Goal: Navigation & Orientation: Find specific page/section

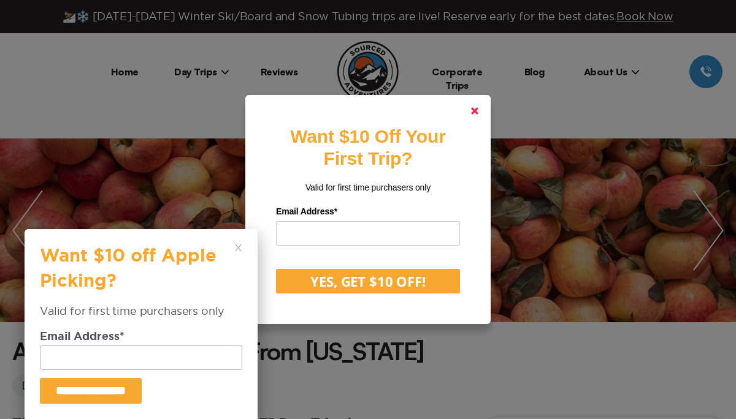
click at [473, 112] on polygon at bounding box center [474, 110] width 7 height 7
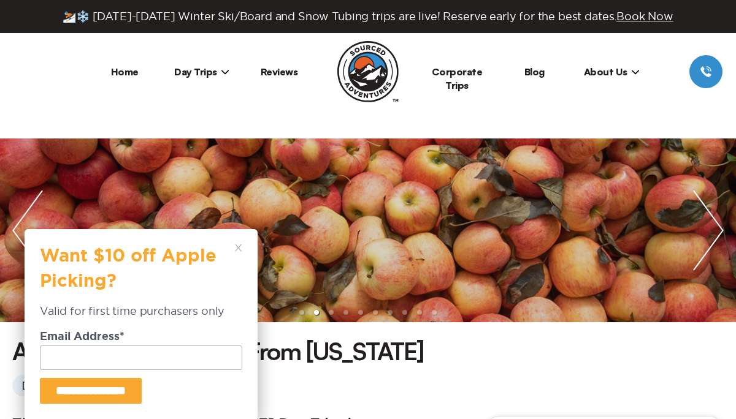
click at [240, 246] on icon at bounding box center [238, 248] width 7 height 7
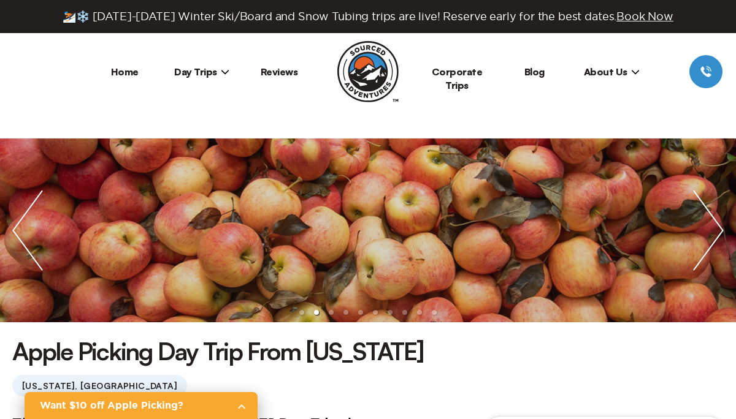
click at [530, 71] on link "Blog" at bounding box center [534, 72] width 20 height 12
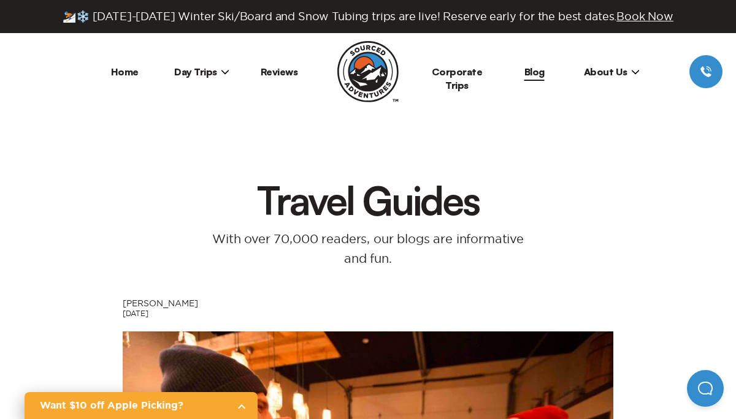
click at [218, 69] on span "Day Trips" at bounding box center [201, 72] width 55 height 12
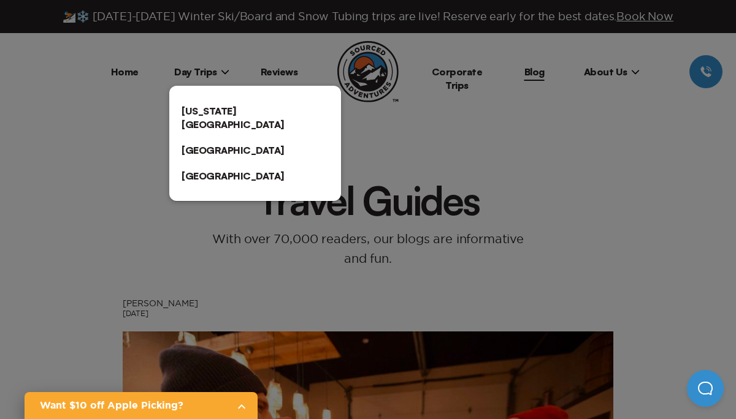
click at [201, 137] on link "[GEOGRAPHIC_DATA]" at bounding box center [255, 150] width 172 height 26
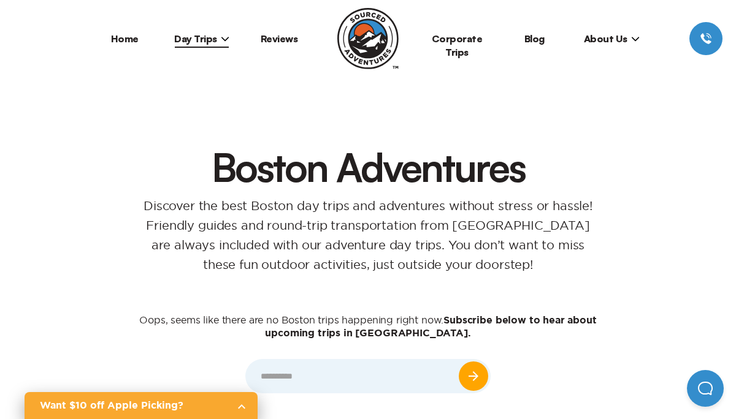
click at [471, 43] on link "Corporate Trips" at bounding box center [457, 45] width 51 height 26
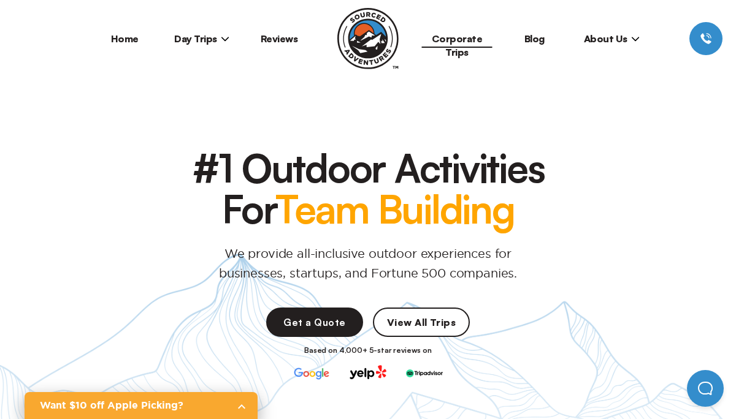
click at [429, 319] on link "View All Trips" at bounding box center [421, 322] width 97 height 29
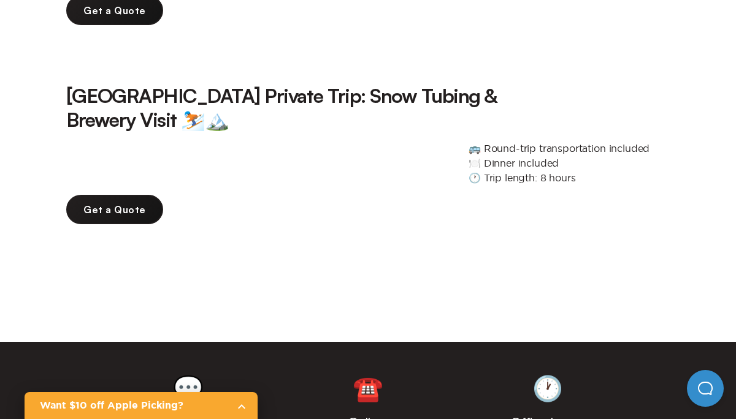
scroll to position [1990, 0]
